Goal: Task Accomplishment & Management: Manage account settings

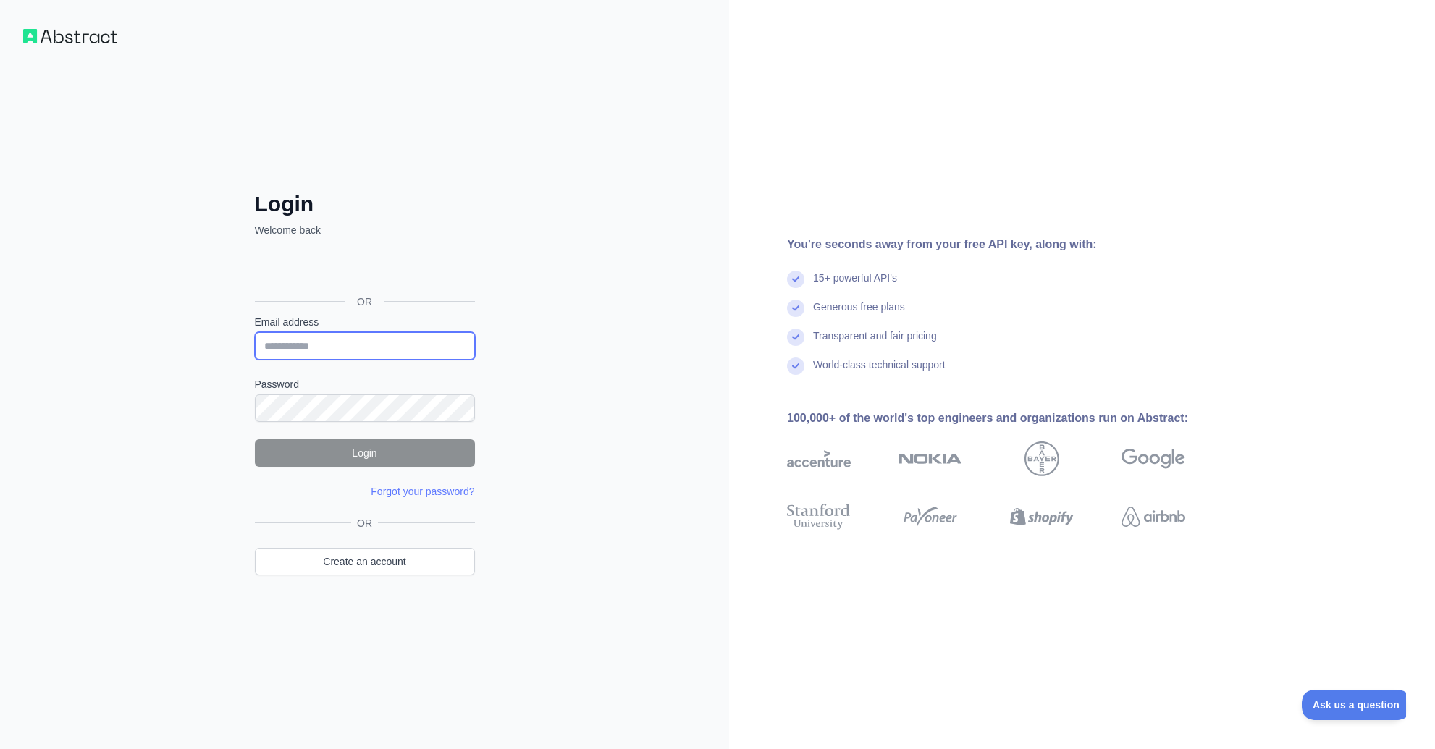
click at [347, 346] on input "Email address" at bounding box center [365, 346] width 220 height 28
paste input "**********"
type input "**********"
drag, startPoint x: 426, startPoint y: 345, endPoint x: 182, endPoint y: 338, distance: 244.1
click at [255, 338] on input "**********" at bounding box center [365, 346] width 220 height 28
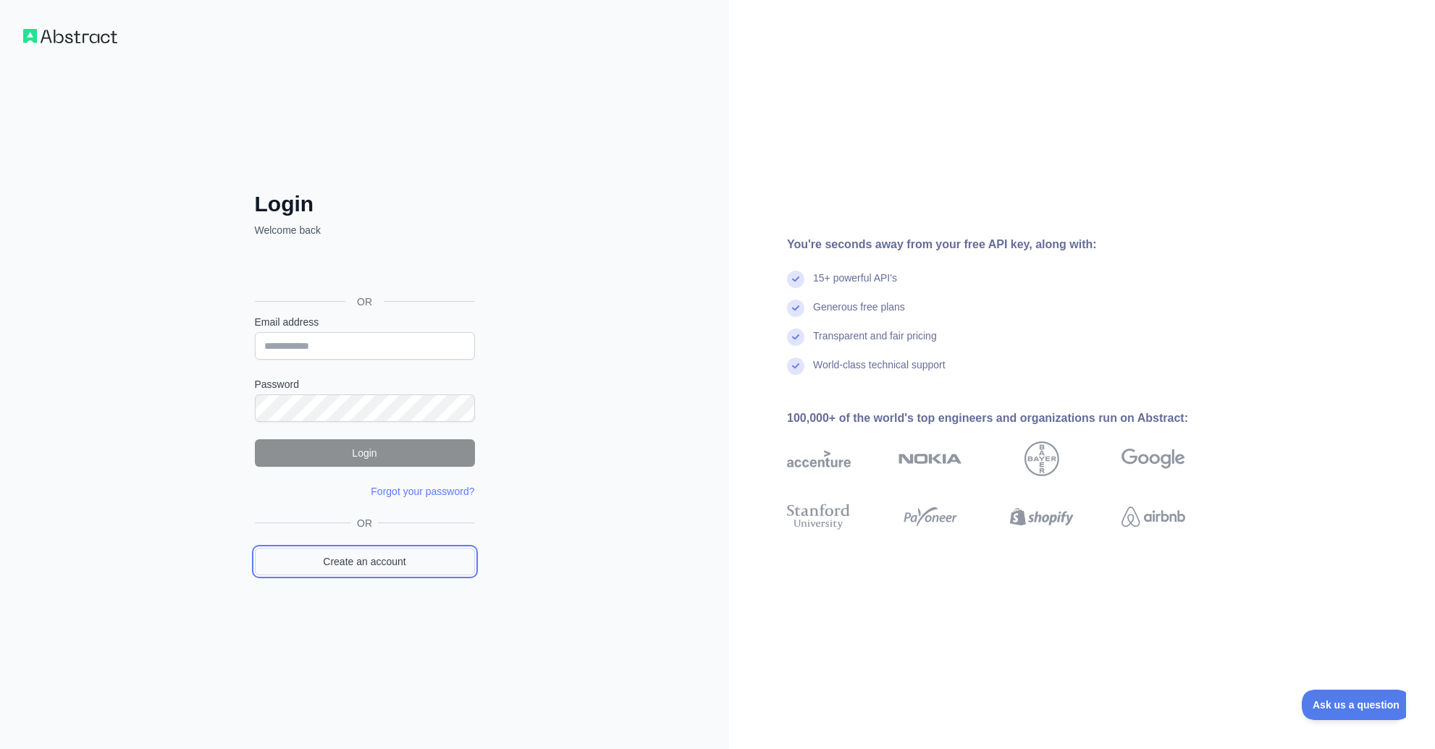
click at [374, 562] on link "Create an account" at bounding box center [365, 562] width 220 height 28
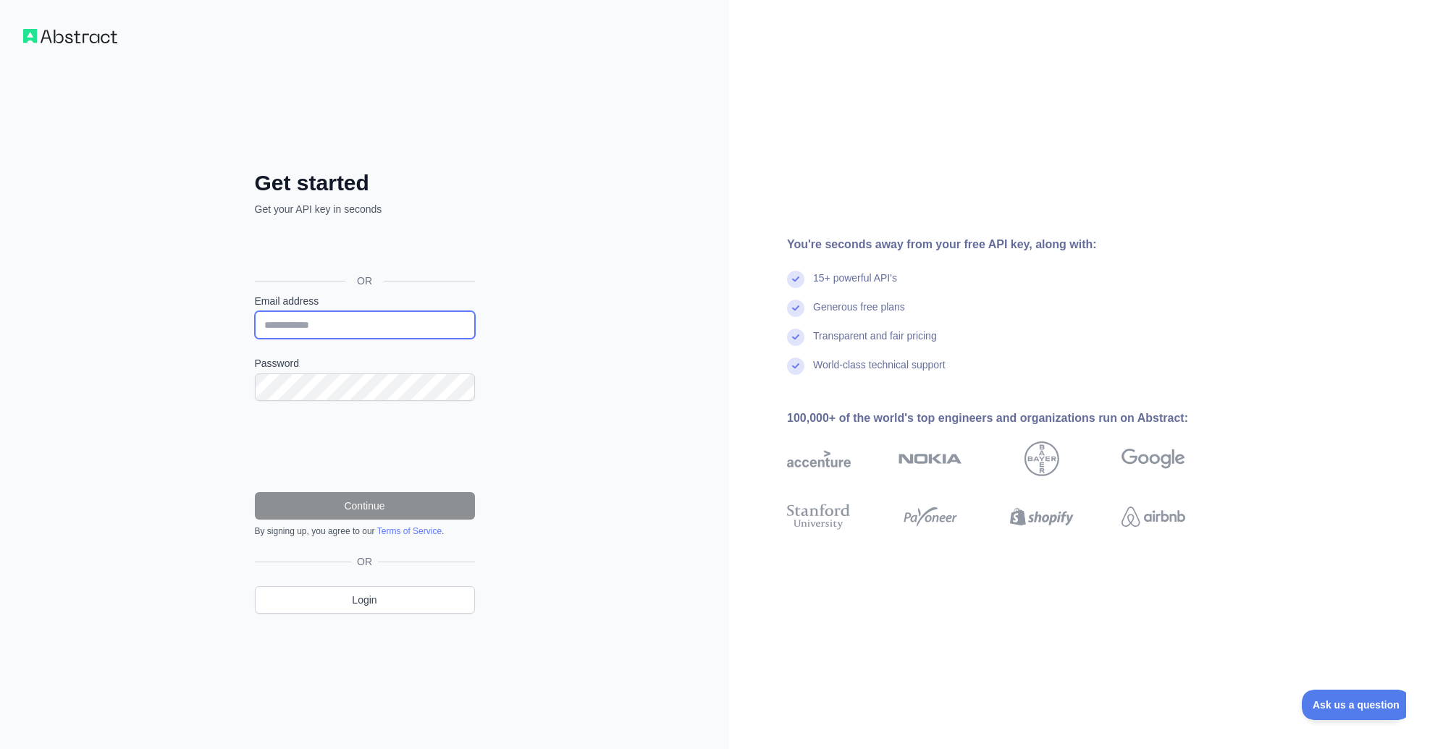
click at [316, 324] on input "Email address" at bounding box center [365, 325] width 220 height 28
type input "**********"
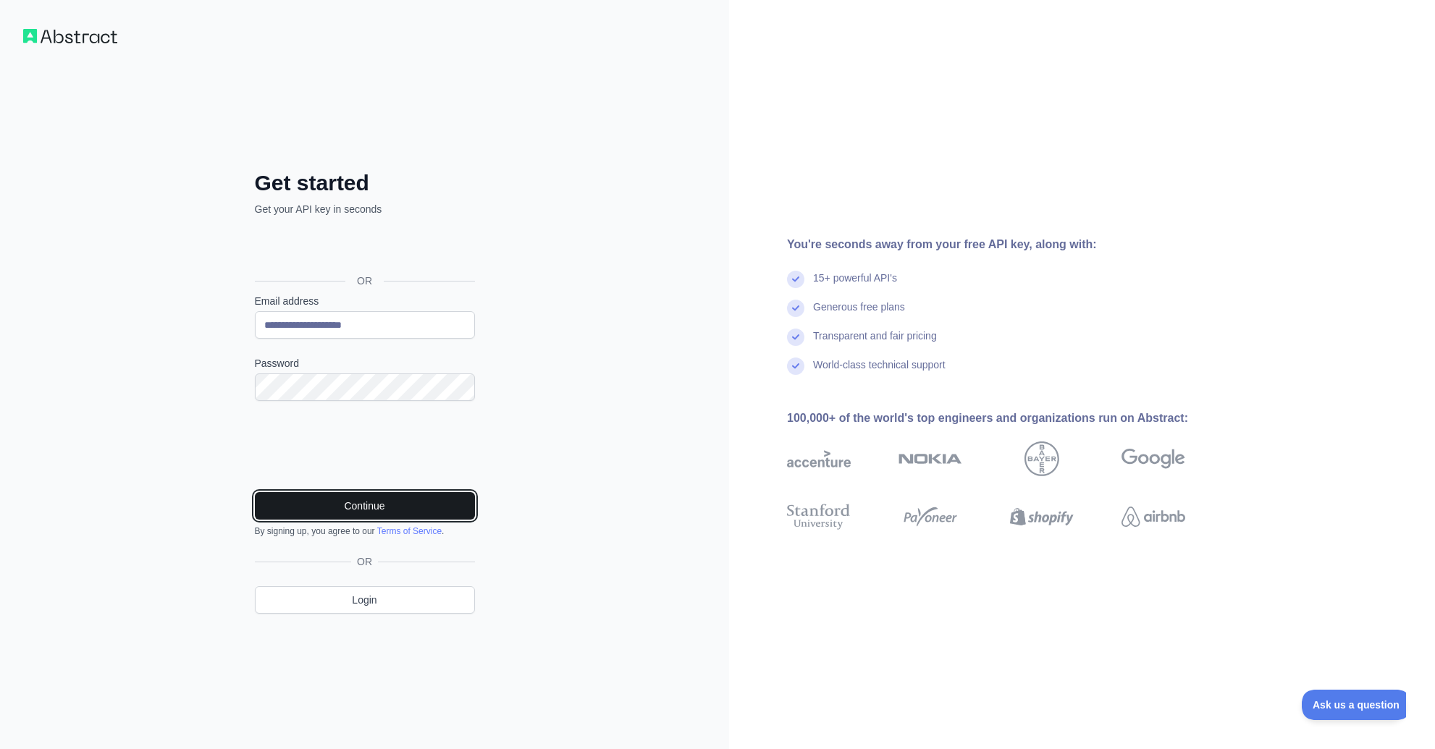
click at [394, 512] on button "Continue" at bounding box center [365, 506] width 220 height 28
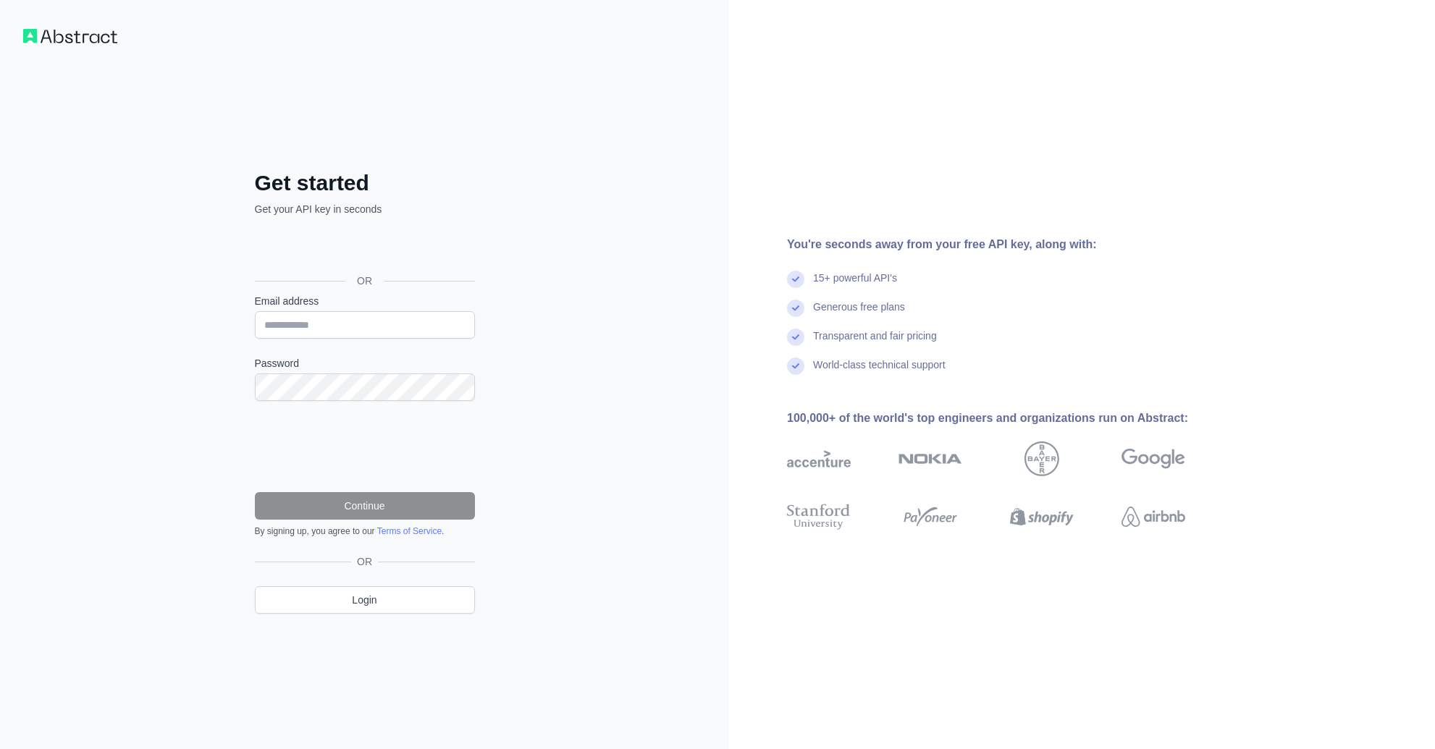
click at [328, 323] on input "Email address" at bounding box center [365, 325] width 220 height 28
type input "**********"
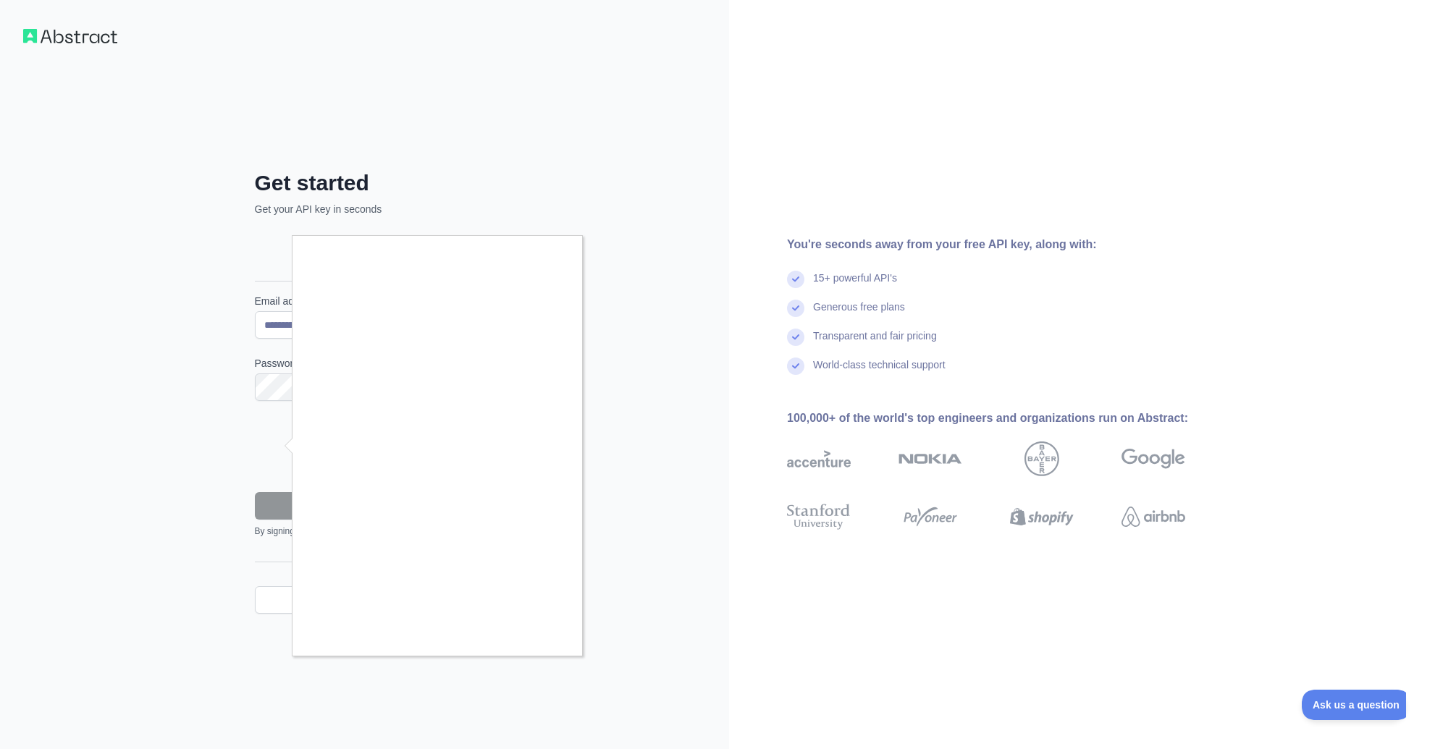
click at [201, 595] on div at bounding box center [717, 374] width 1435 height 749
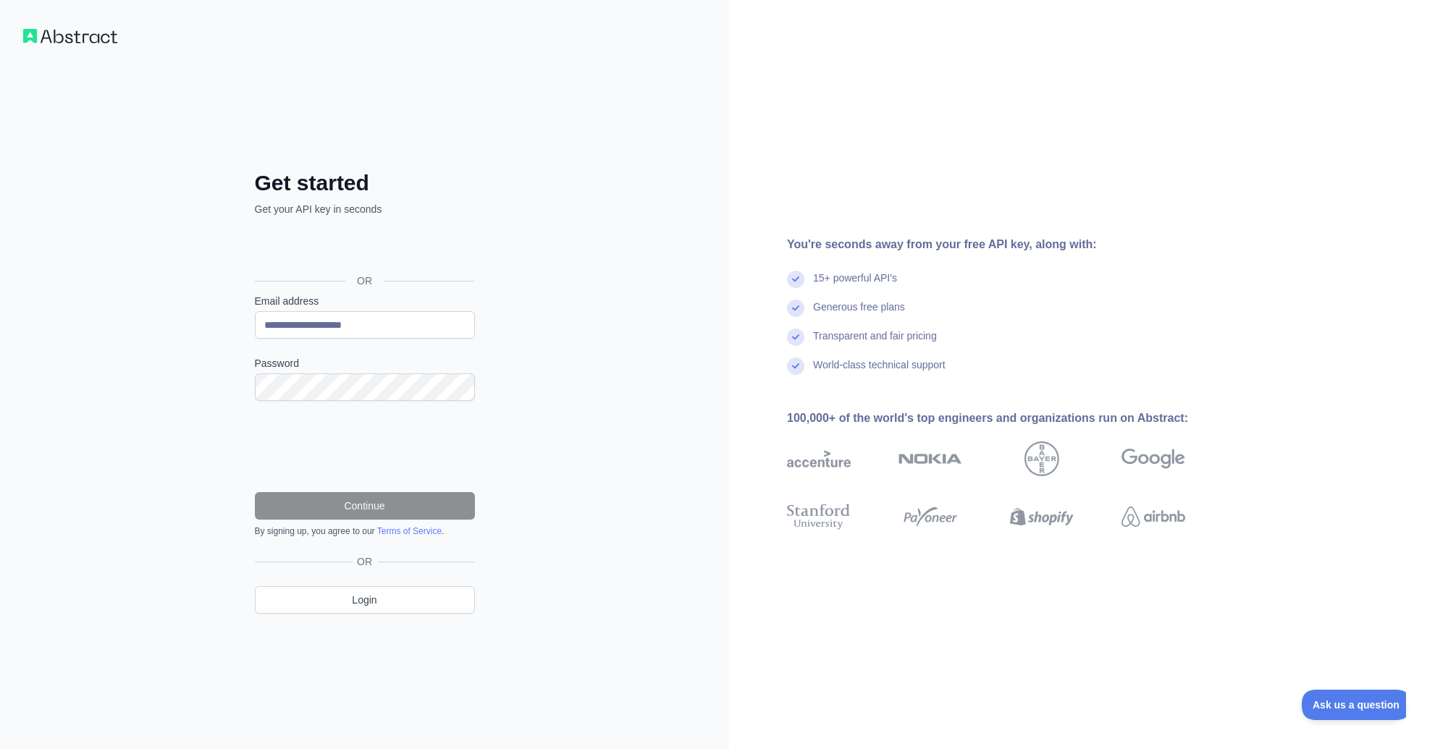
click at [281, 607] on body "**********" at bounding box center [717, 374] width 1435 height 749
click at [282, 607] on link "Login" at bounding box center [365, 600] width 220 height 28
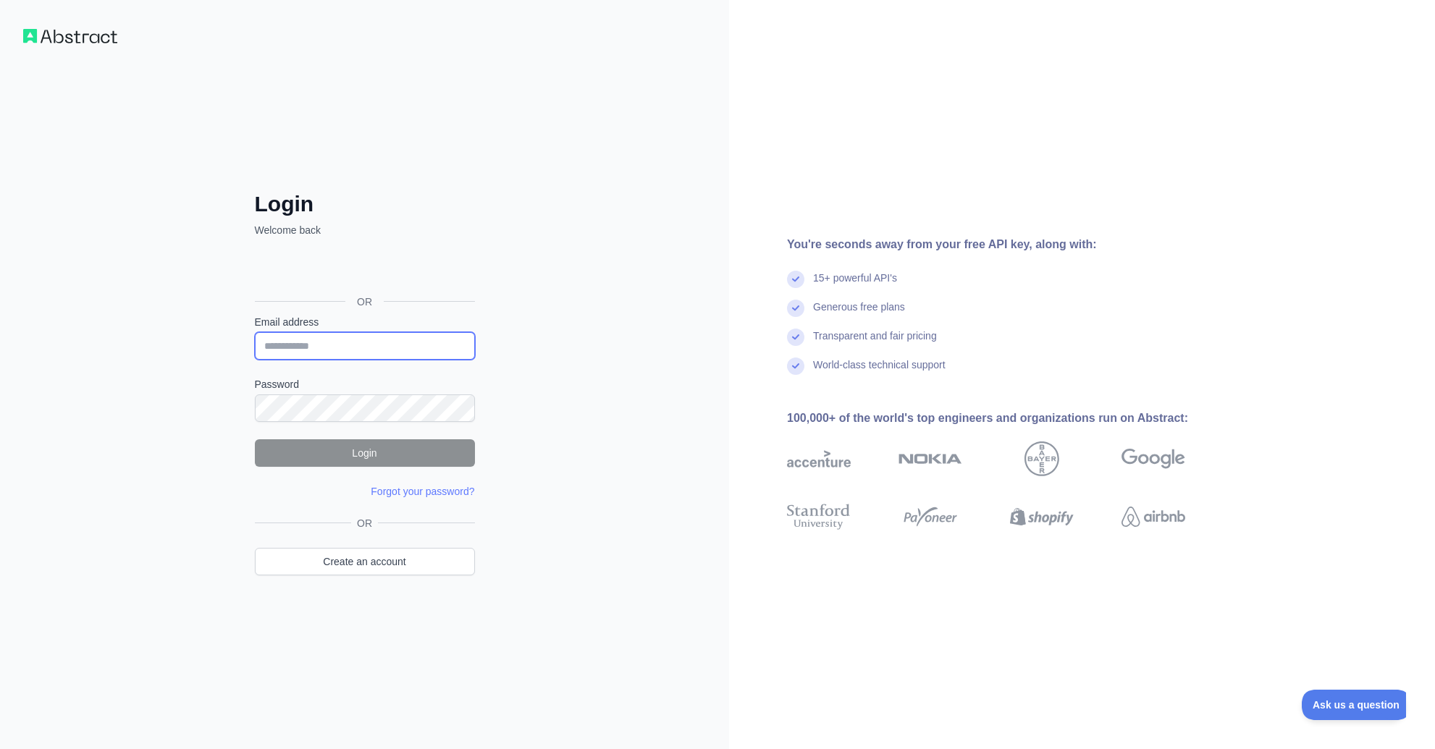
click at [331, 342] on input "Email address" at bounding box center [365, 346] width 220 height 28
click at [324, 346] on input "Email address" at bounding box center [365, 346] width 220 height 28
type input "*"
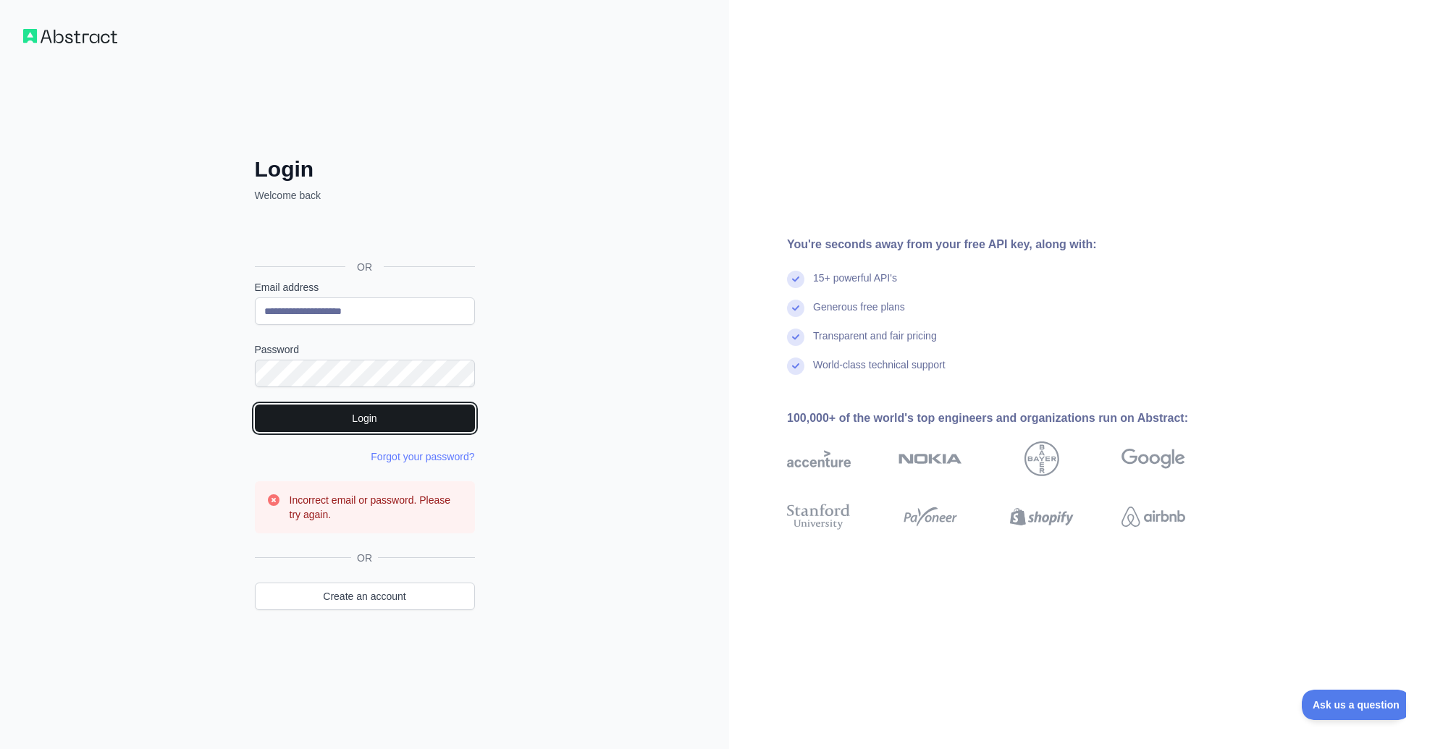
click at [339, 418] on button "Login" at bounding box center [365, 419] width 220 height 28
click at [337, 430] on button "Login" at bounding box center [365, 419] width 220 height 28
click at [324, 426] on button "Login" at bounding box center [365, 419] width 220 height 28
click at [355, 418] on button "Login" at bounding box center [365, 419] width 220 height 28
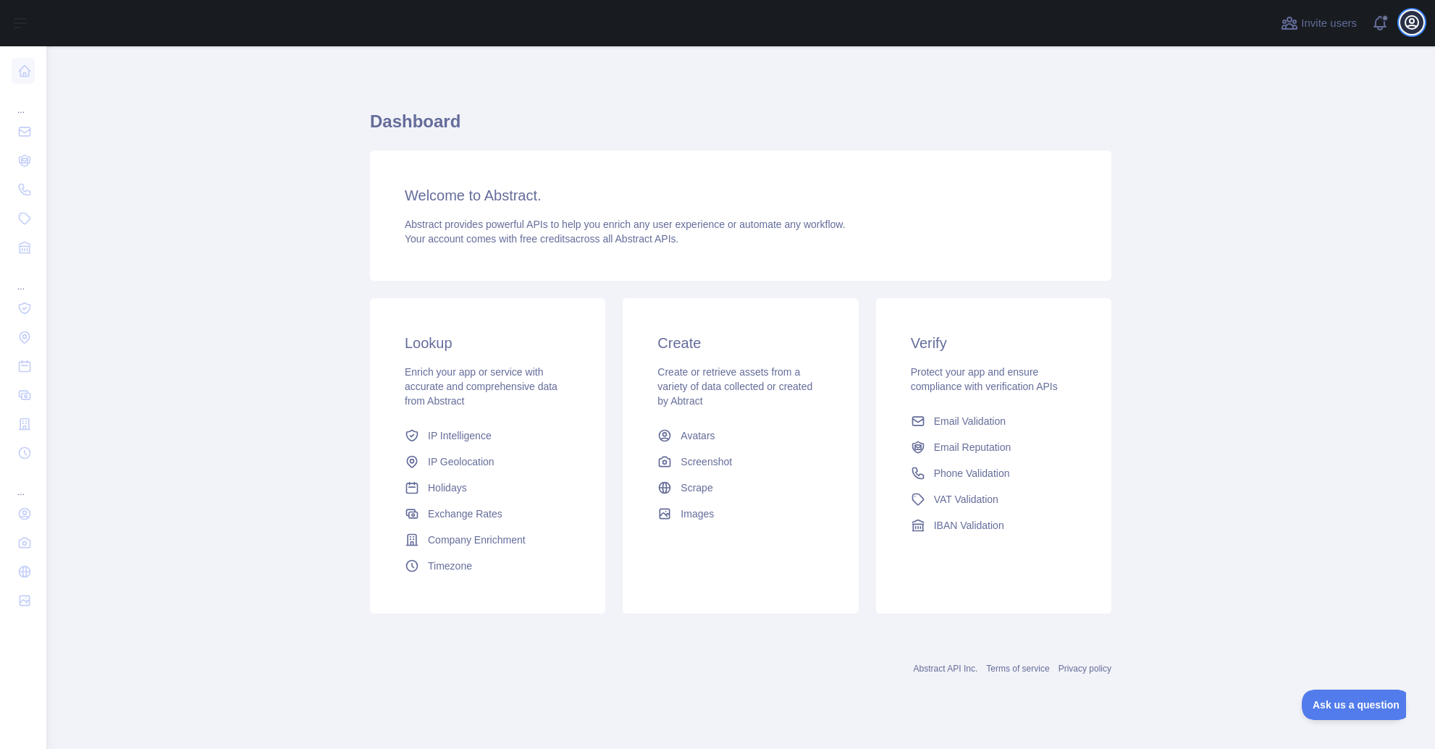
click at [1406, 24] on icon "button" at bounding box center [1411, 22] width 17 height 17
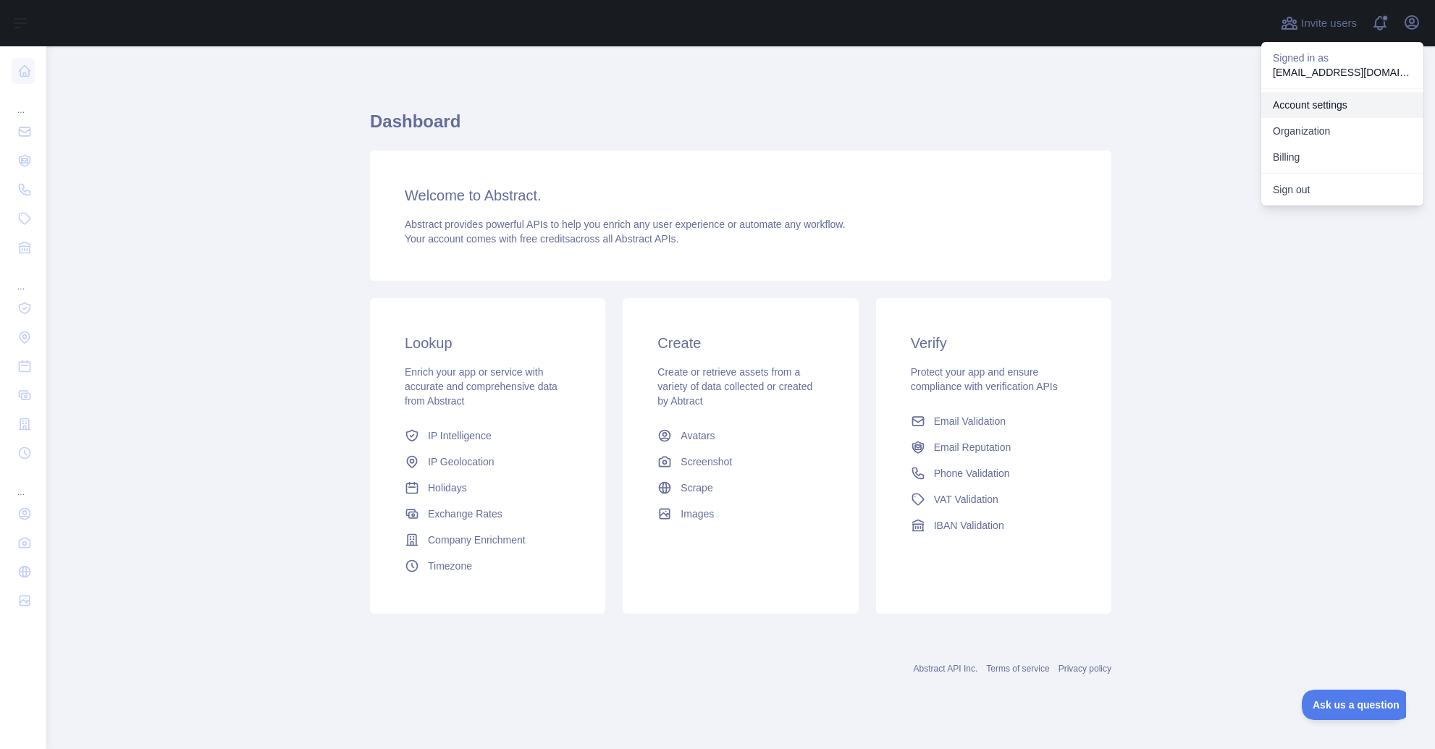
click at [1326, 103] on link "Account settings" at bounding box center [1342, 105] width 162 height 26
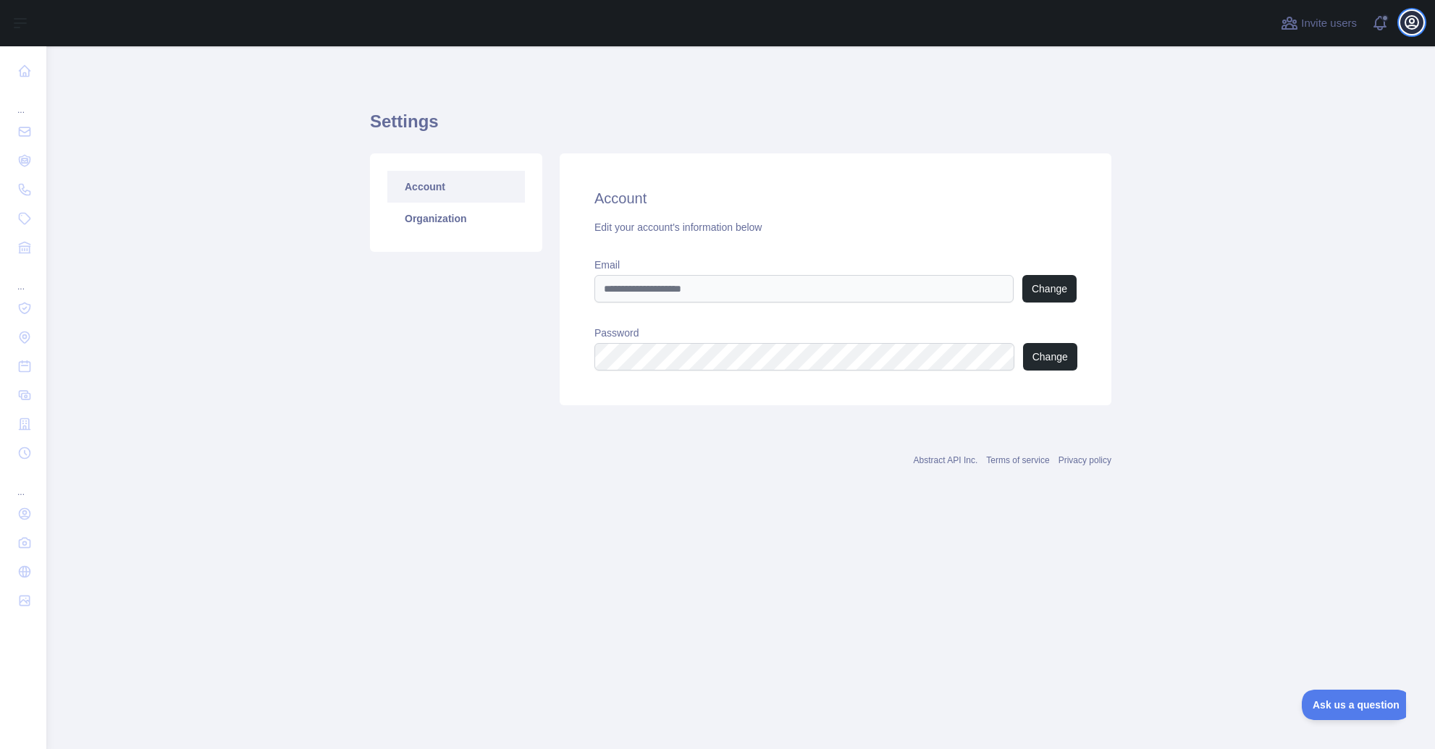
click at [1409, 28] on icon "button" at bounding box center [1411, 22] width 13 height 13
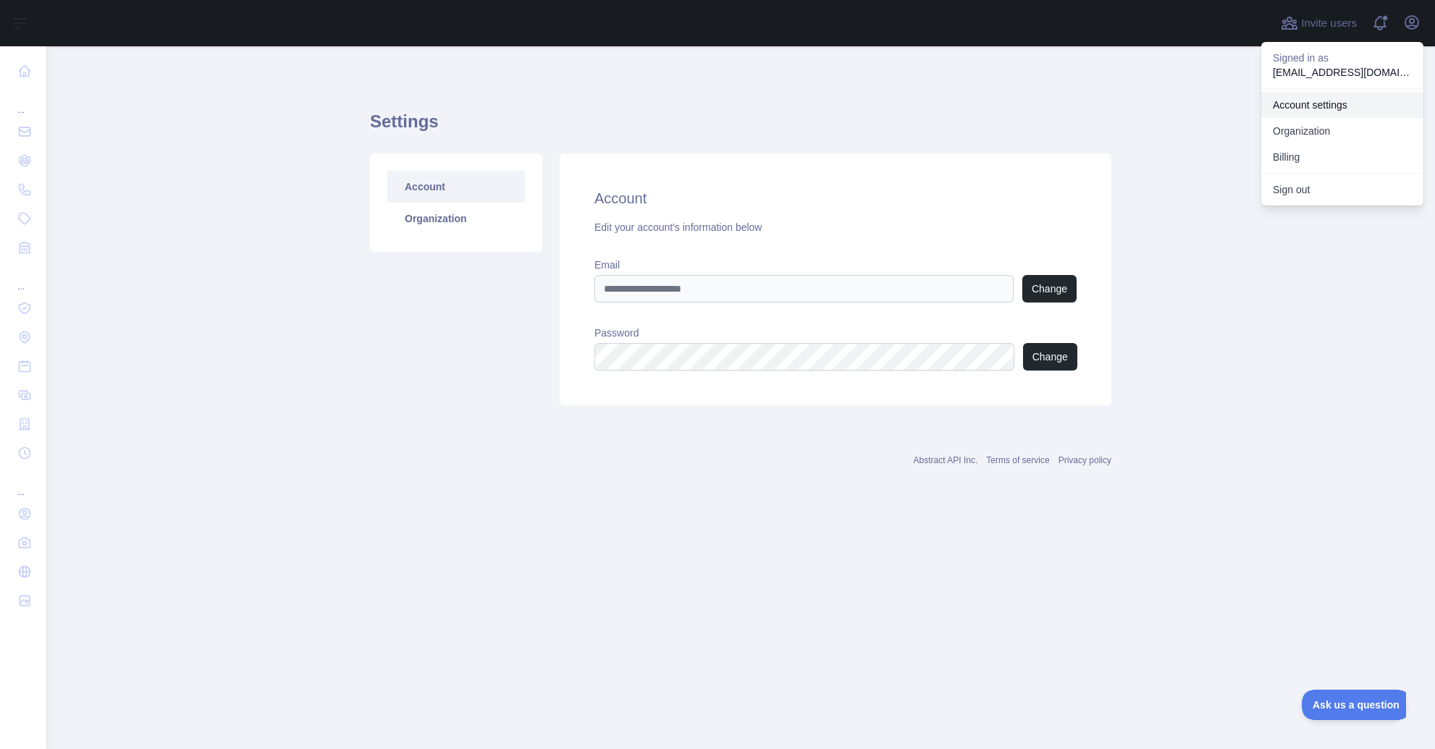
click at [1295, 106] on link "Account settings" at bounding box center [1342, 105] width 162 height 26
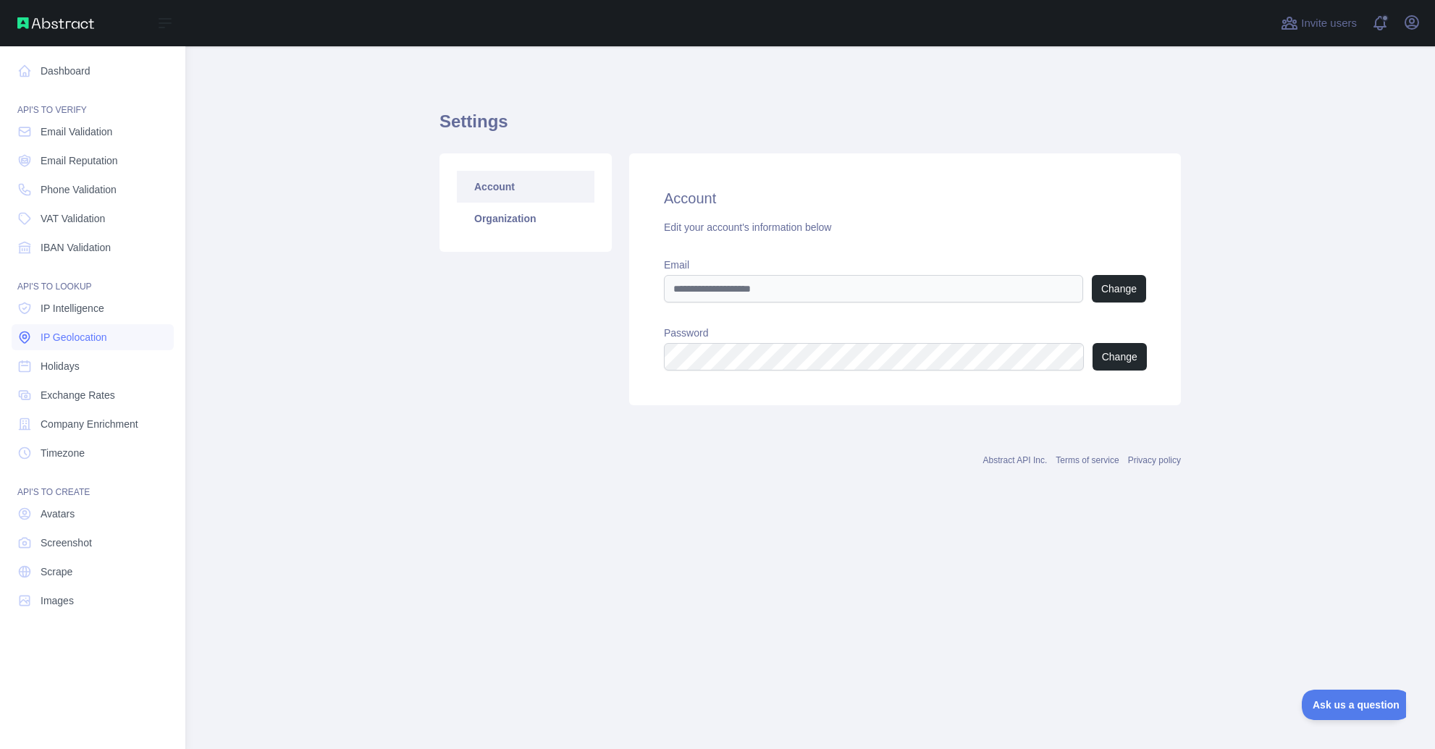
click at [68, 337] on span "IP Geolocation" at bounding box center [74, 337] width 67 height 14
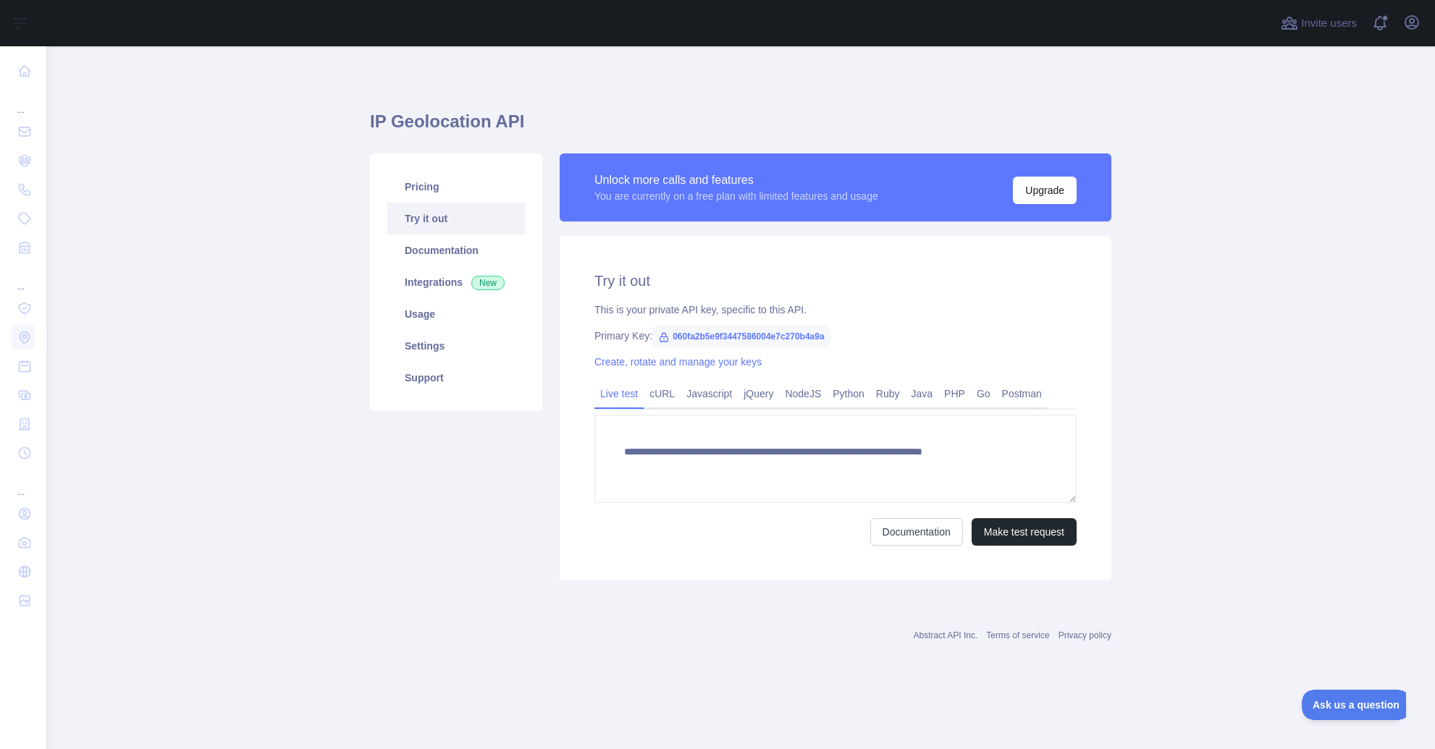
type textarea "**********"
click at [500, 351] on link "Settings" at bounding box center [456, 346] width 138 height 32
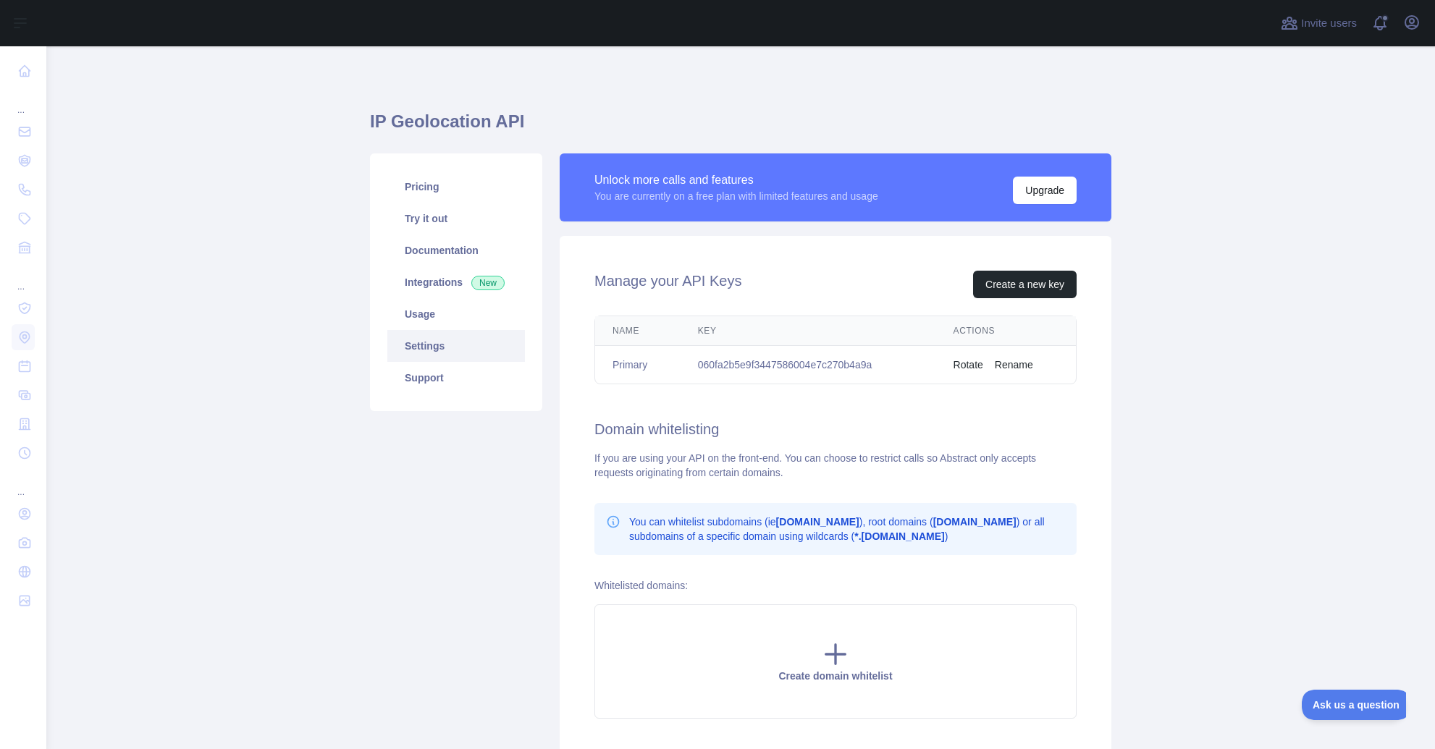
click at [839, 366] on td "060fa2b5e9f3447586004e7c270b4a9a" at bounding box center [808, 365] width 256 height 38
drag, startPoint x: 899, startPoint y: 366, endPoint x: 697, endPoint y: 368, distance: 202.0
click at [697, 368] on td "060fa2b5e9f3447586004e7c270b4a9a" at bounding box center [808, 365] width 256 height 38
copy td "060fa2b5e9f3447586004e7c270b4a9a"
click at [1003, 286] on button "Create a new key" at bounding box center [1025, 285] width 104 height 28
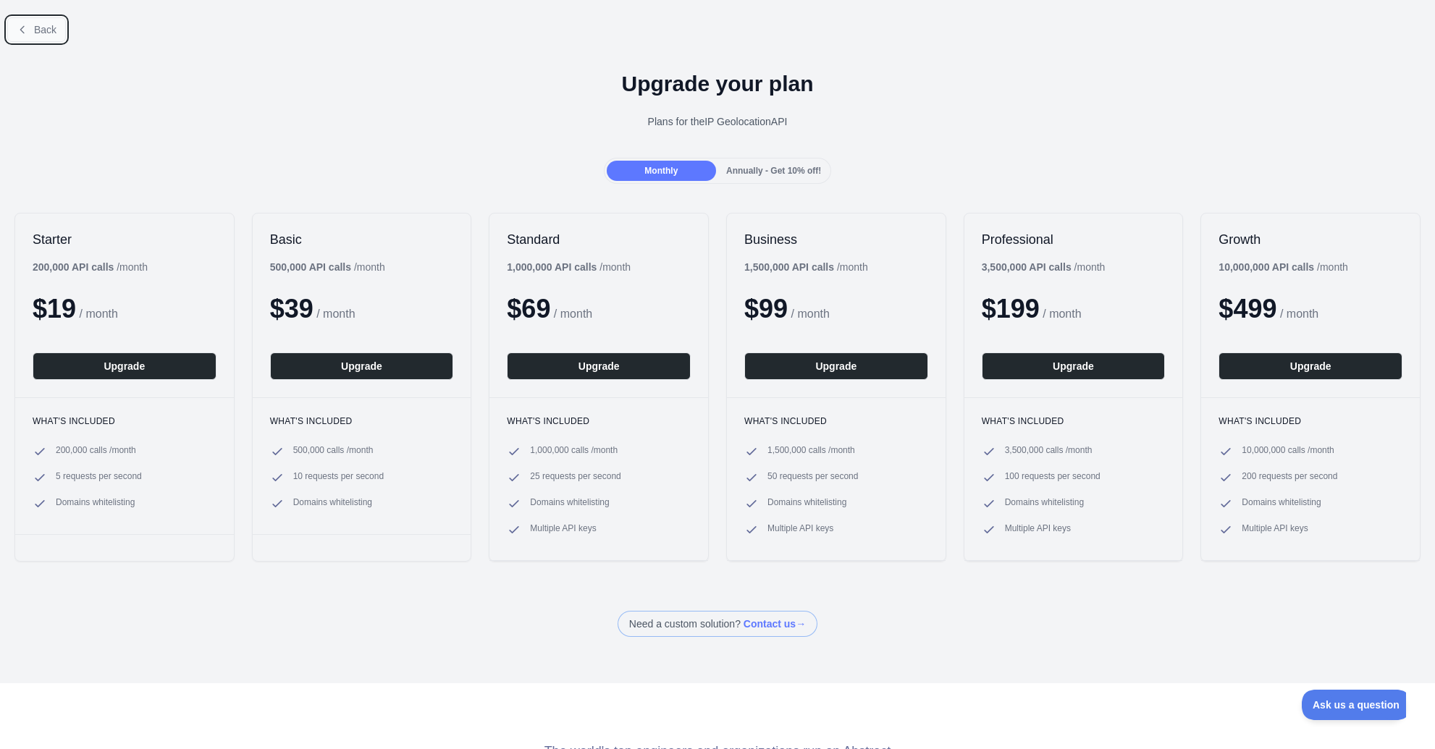
click at [33, 24] on button "Back" at bounding box center [36, 29] width 59 height 25
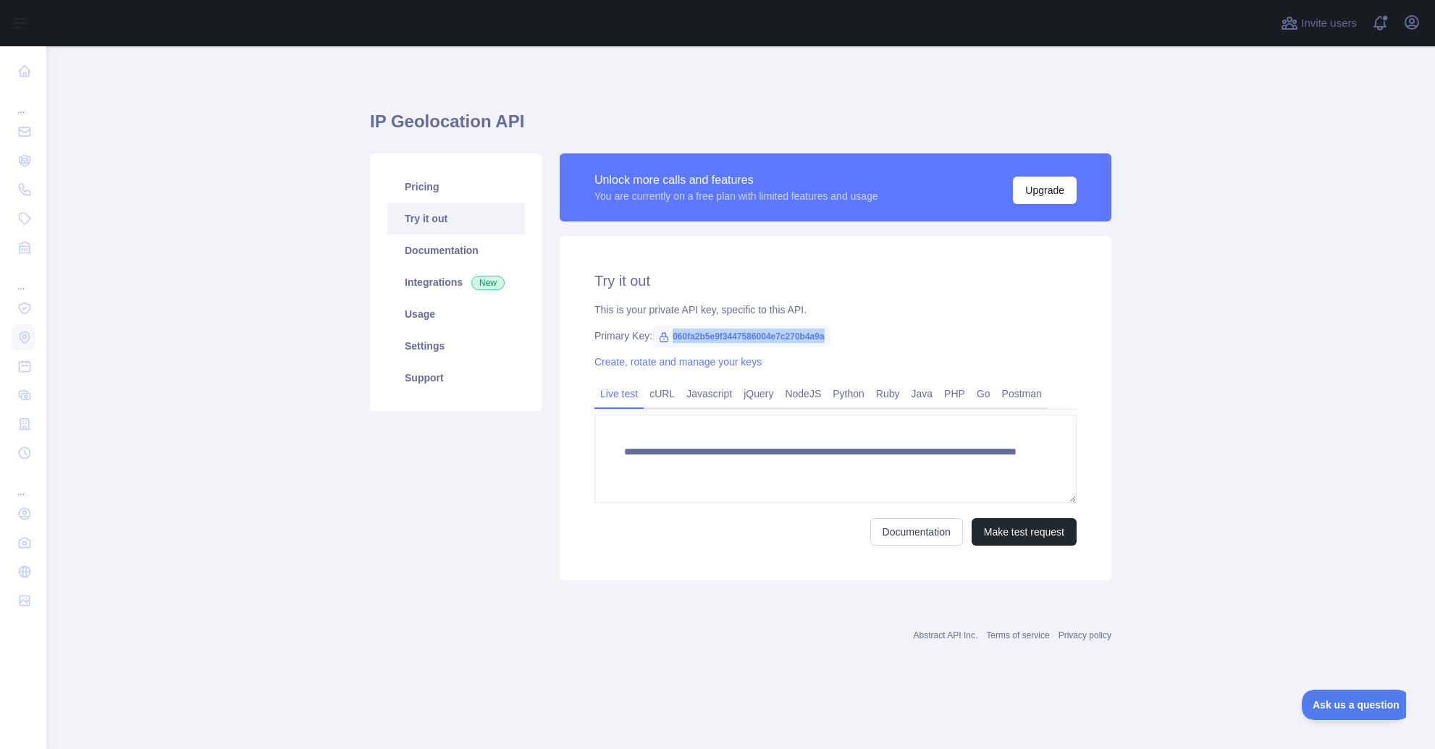
drag, startPoint x: 831, startPoint y: 339, endPoint x: 672, endPoint y: 341, distance: 158.5
click at [672, 341] on div "Primary Key: 060fa2b5e9f3447586004e7c270b4a9a" at bounding box center [835, 336] width 482 height 14
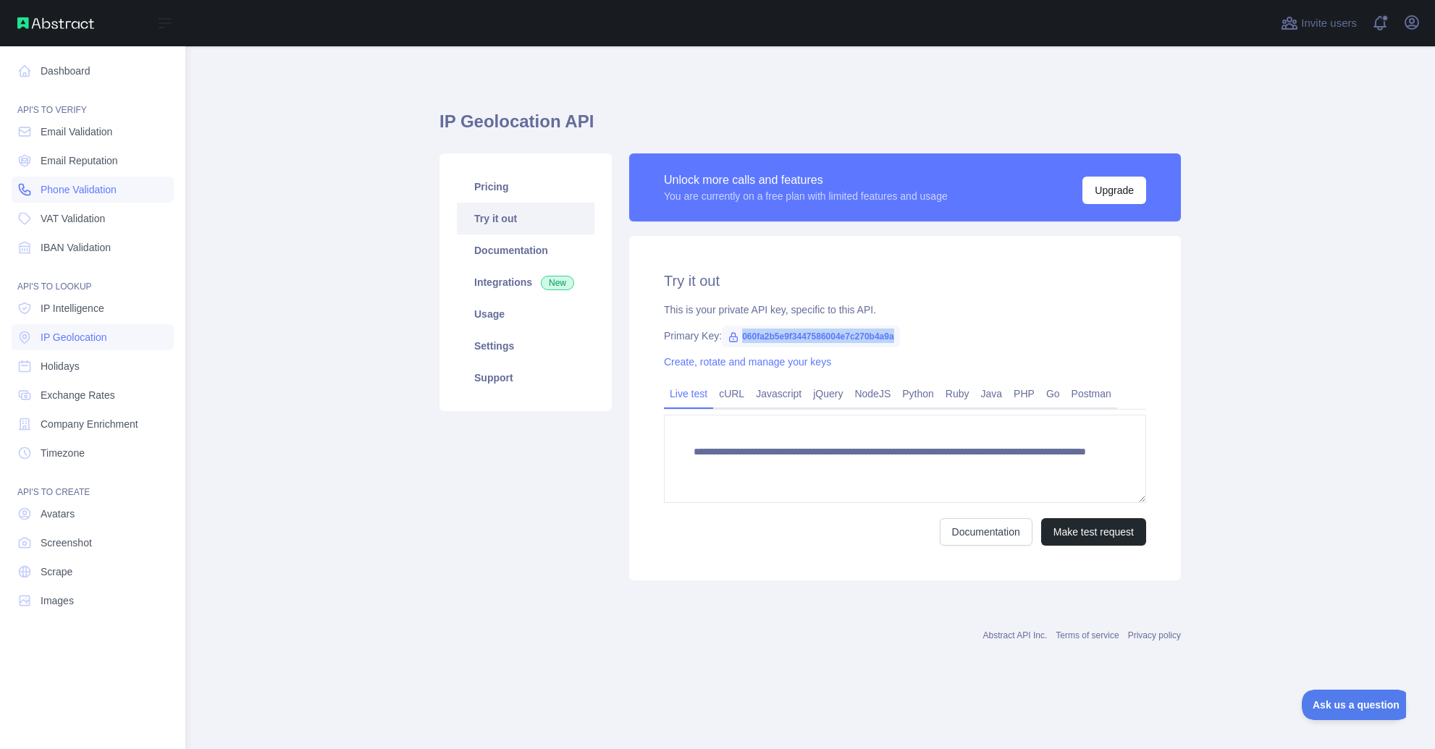
click at [90, 189] on span "Phone Validation" at bounding box center [79, 189] width 76 height 14
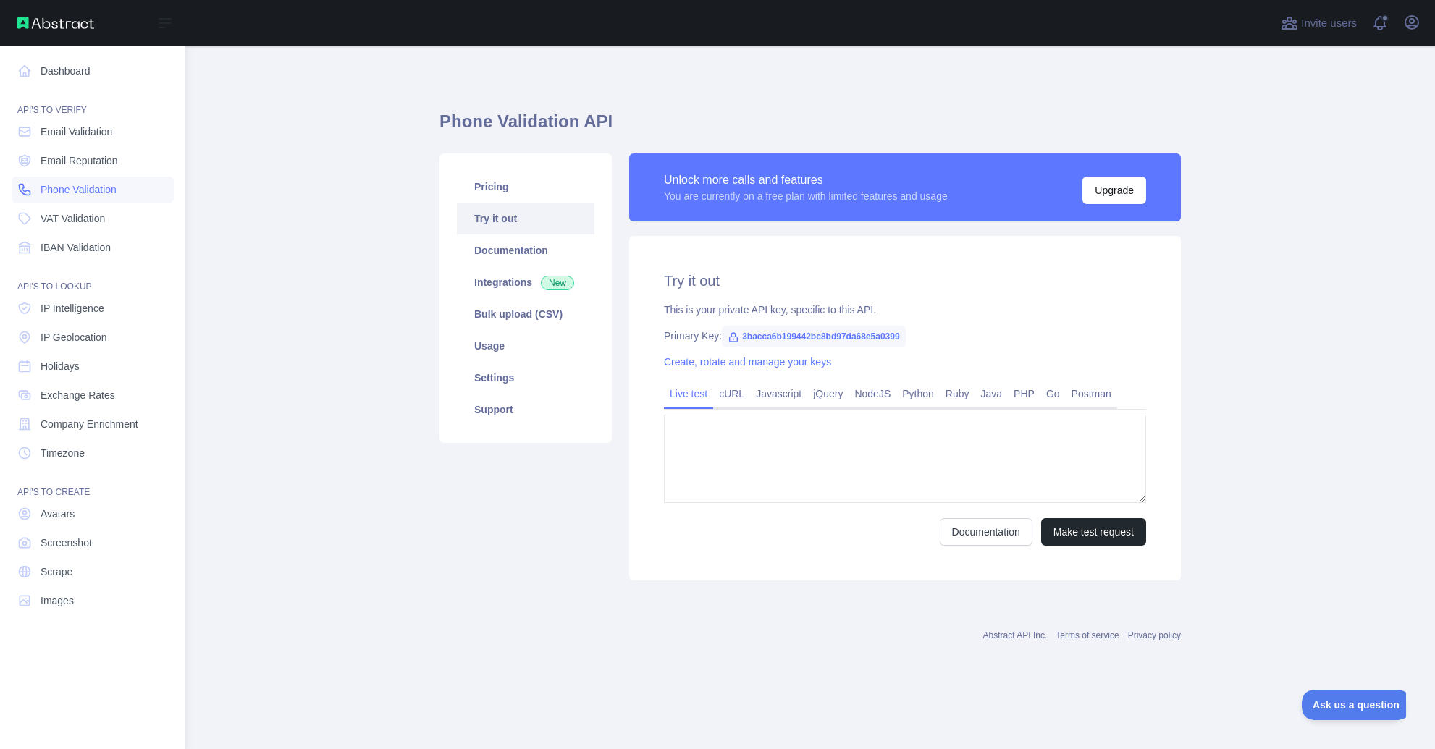
type textarea "**********"
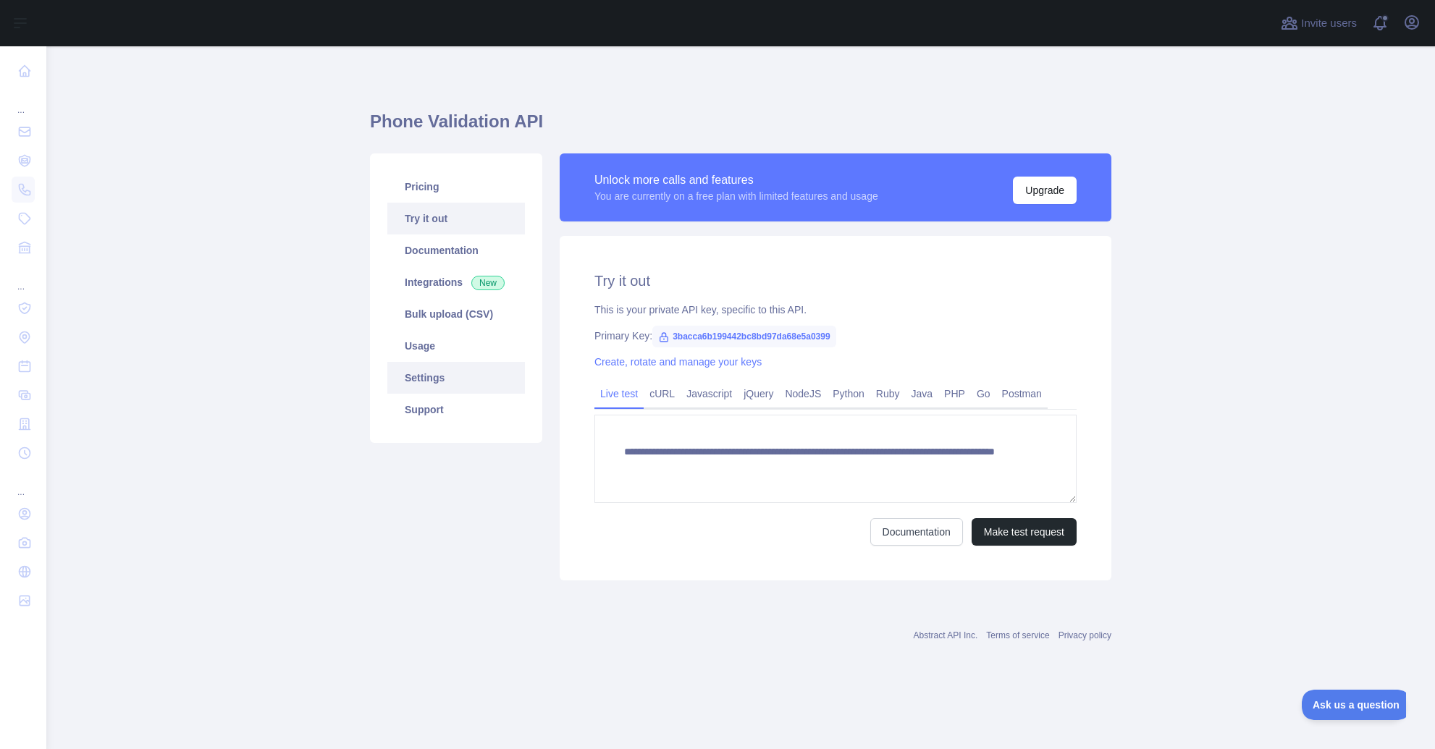
click at [449, 377] on link "Settings" at bounding box center [456, 378] width 138 height 32
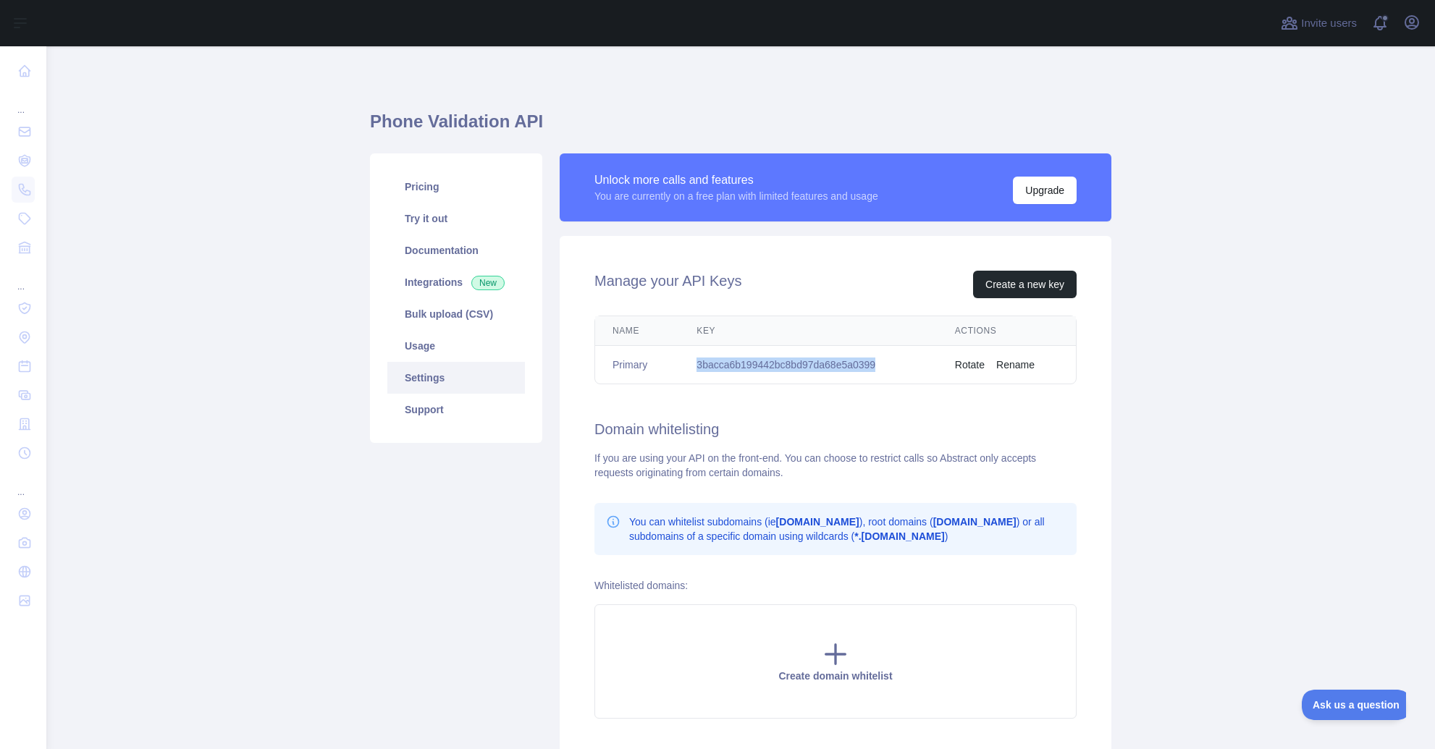
drag, startPoint x: 882, startPoint y: 366, endPoint x: 696, endPoint y: 368, distance: 186.8
click at [696, 368] on td "3bacca6b199442bc8bd97da68e5a0399" at bounding box center [808, 365] width 258 height 38
copy td "3bacca6b199442bc8bd97da68e5a0399"
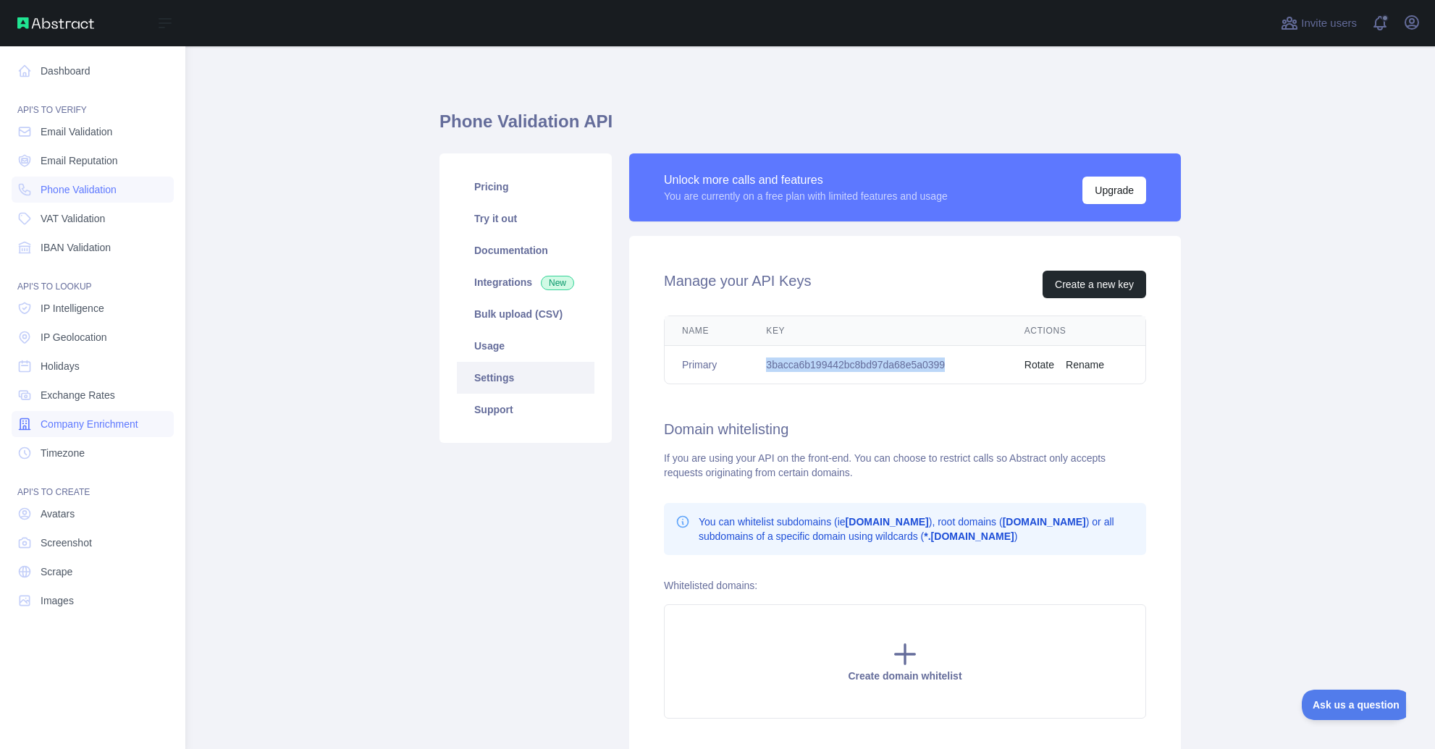
click at [104, 424] on span "Company Enrichment" at bounding box center [90, 424] width 98 height 14
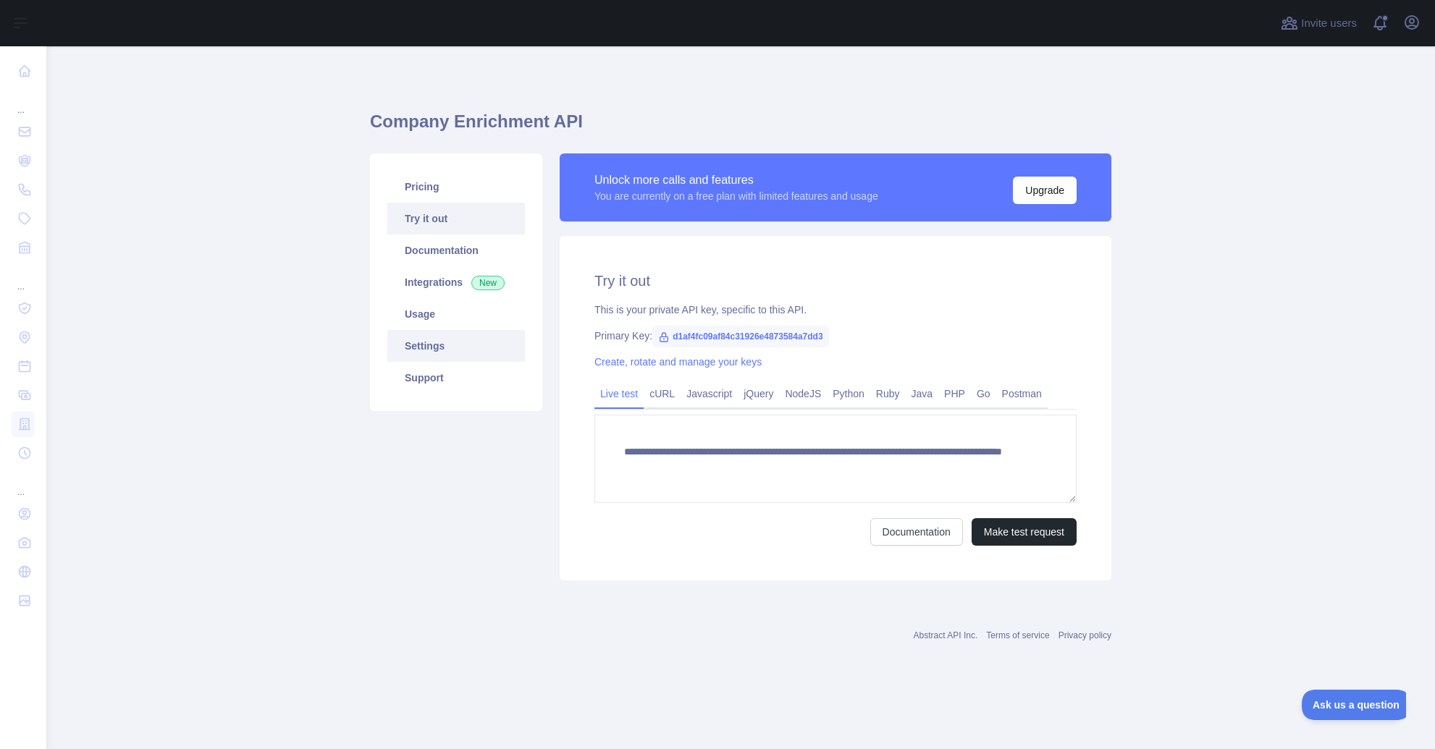
click at [436, 344] on link "Settings" at bounding box center [456, 346] width 138 height 32
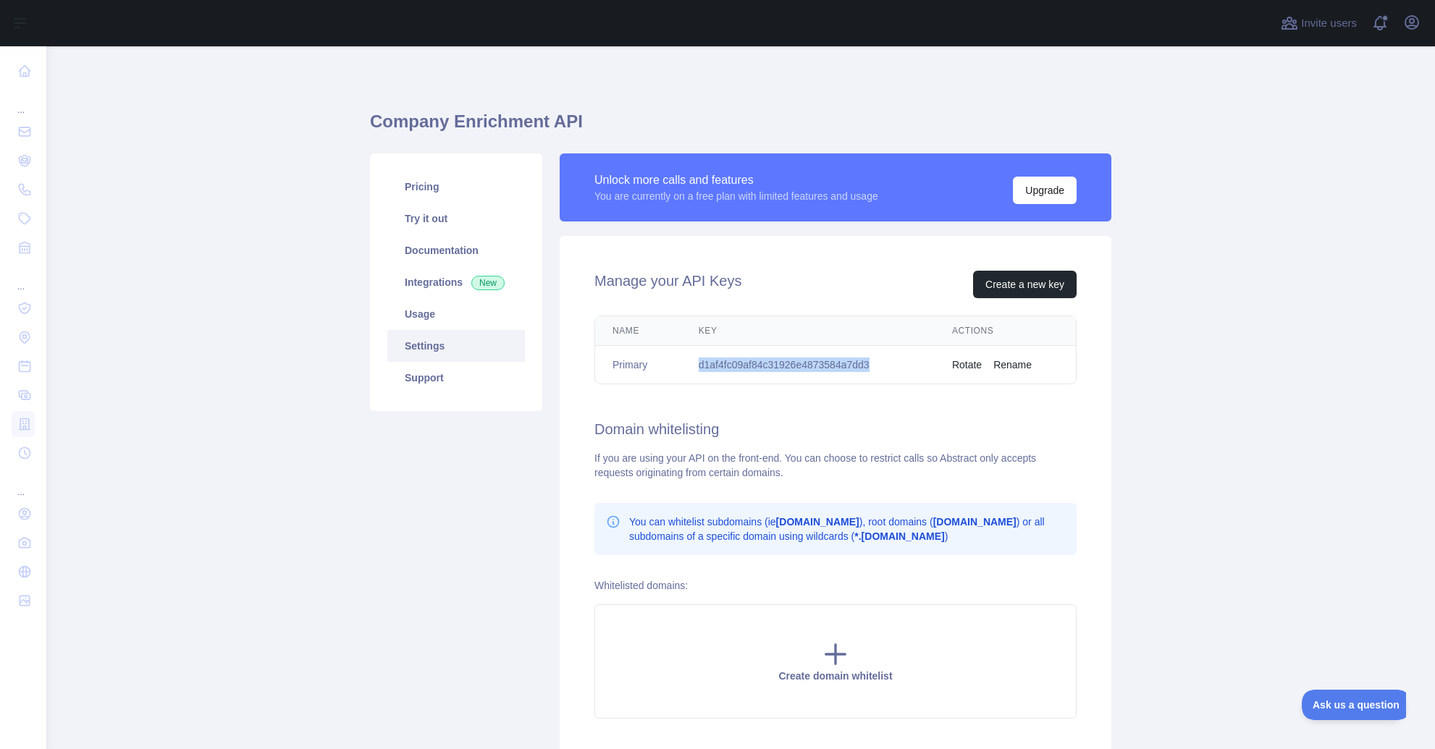
drag, startPoint x: 887, startPoint y: 366, endPoint x: 687, endPoint y: 367, distance: 200.5
click at [687, 367] on td "d1af4fc09af84c31926e4873584a7dd3" at bounding box center [807, 365] width 253 height 38
copy td "d1af4fc09af84c31926e4873584a7dd3"
